Goal: Check status: Check status

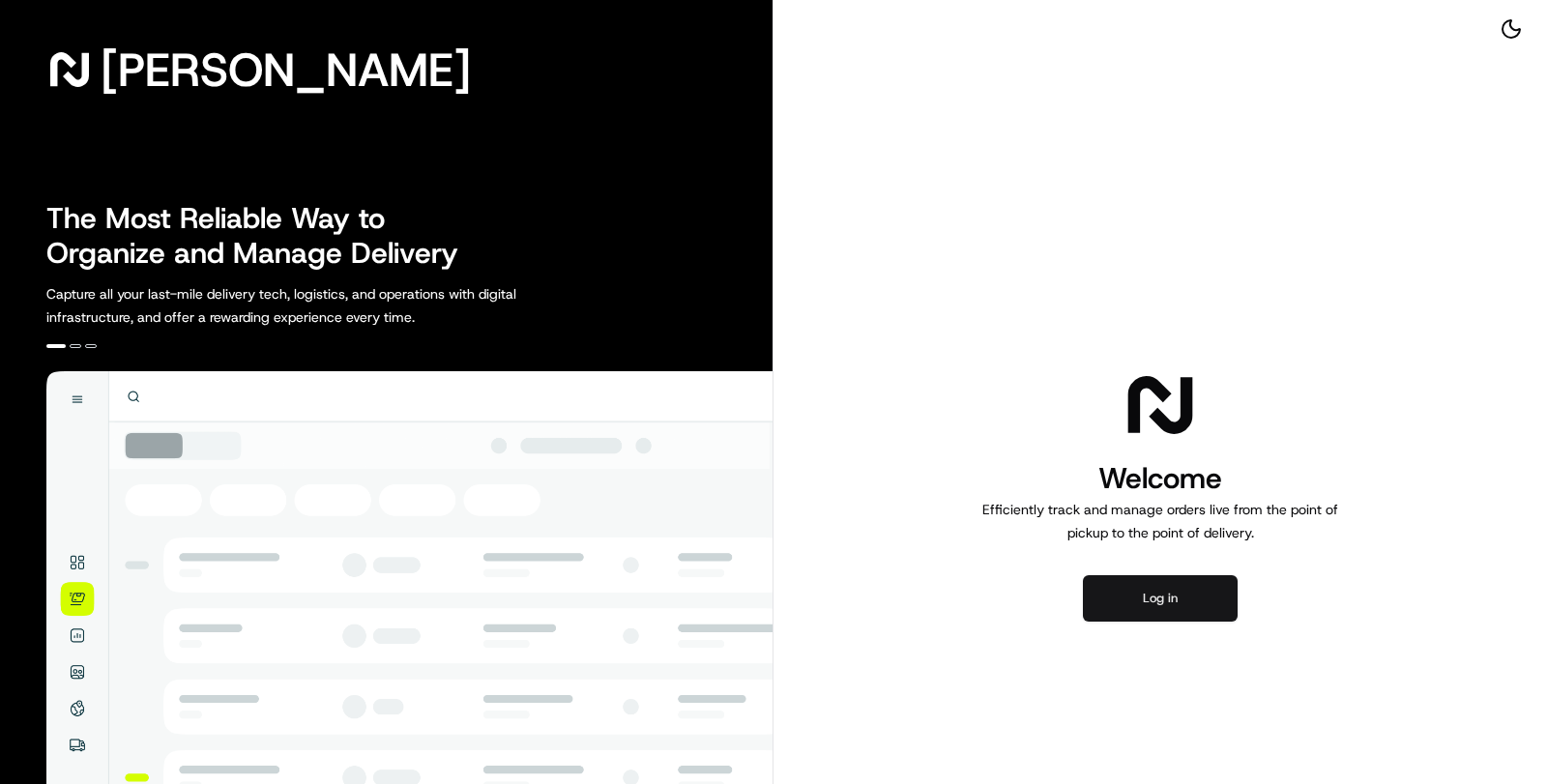
click at [1189, 591] on button "Log in" at bounding box center [1160, 598] width 155 height 47
